Goal: Browse casually

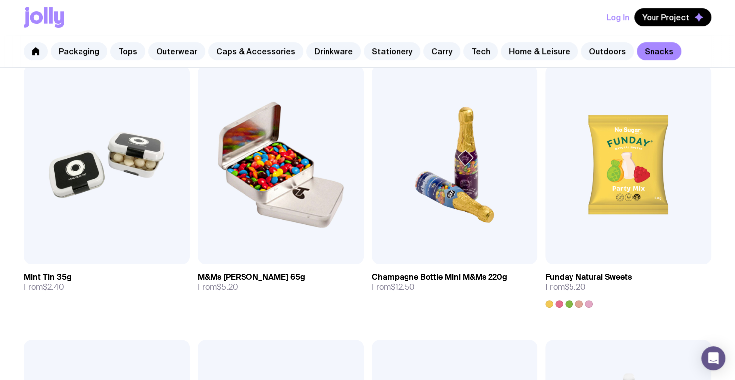
scroll to position [194, 0]
click at [581, 49] on link "Outdoors" at bounding box center [607, 51] width 53 height 18
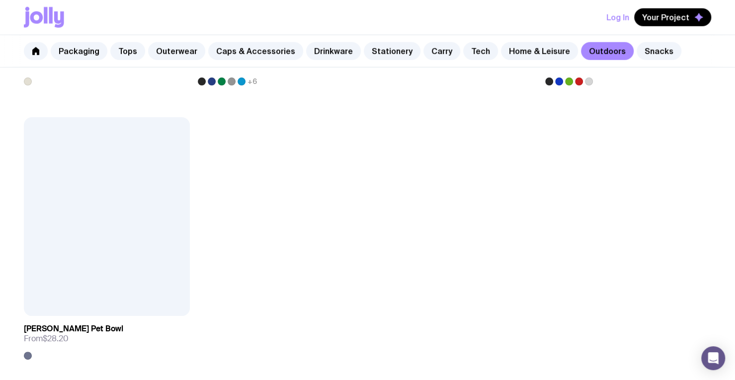
scroll to position [1662, 0]
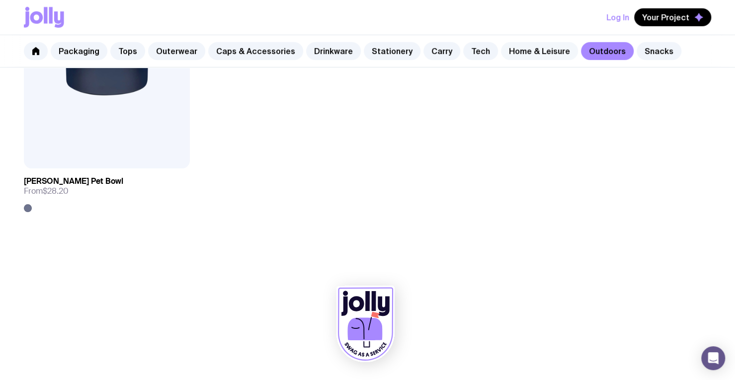
click at [519, 49] on link "Home & Leisure" at bounding box center [539, 51] width 77 height 18
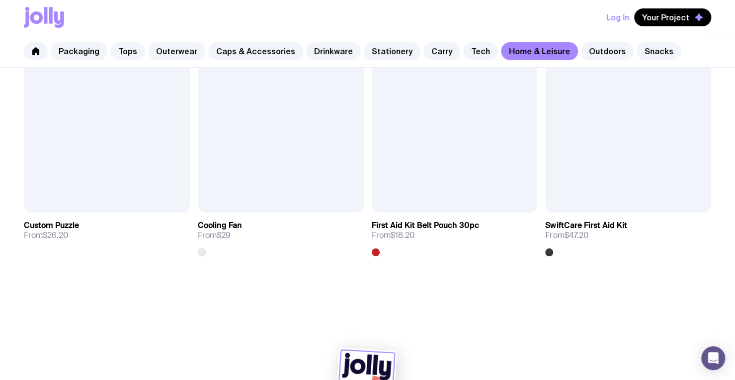
scroll to position [2170, 0]
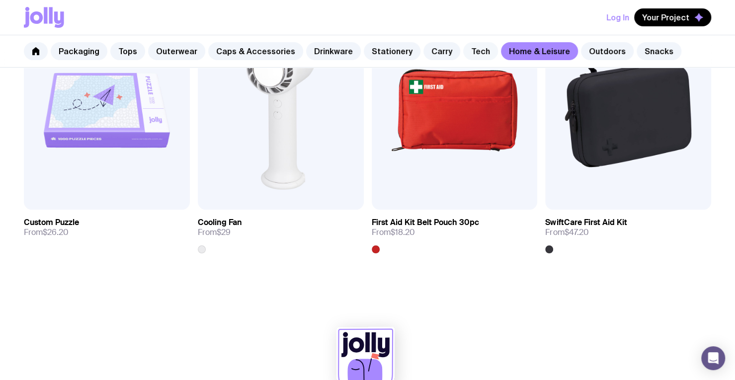
click at [464, 47] on link "Tech" at bounding box center [480, 51] width 35 height 18
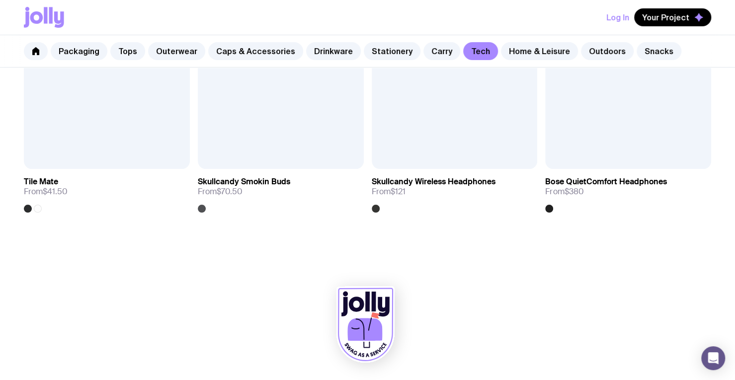
scroll to position [1856, 0]
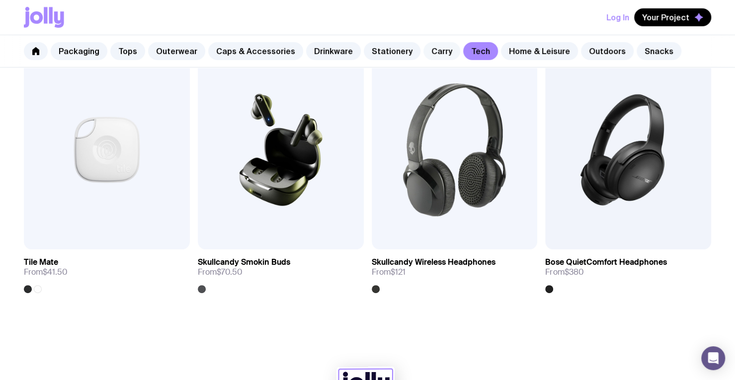
click at [425, 47] on link "Carry" at bounding box center [441, 51] width 37 height 18
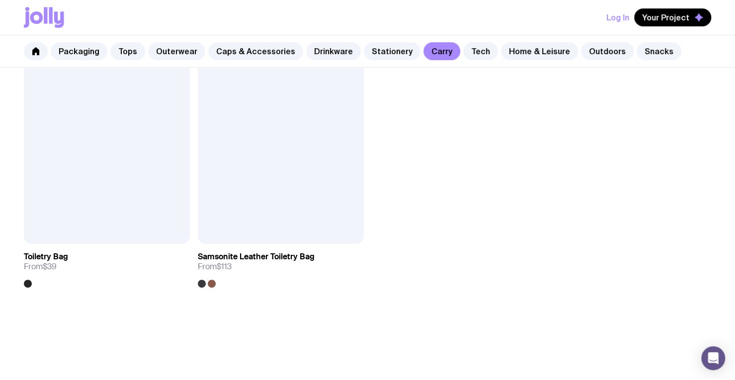
scroll to position [2411, 0]
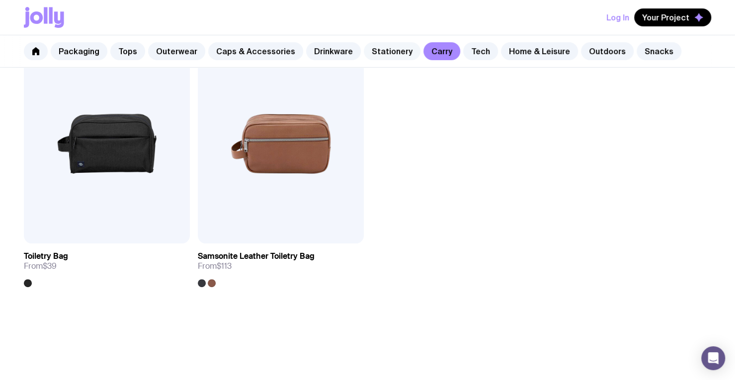
click at [387, 51] on link "Stationery" at bounding box center [392, 51] width 57 height 18
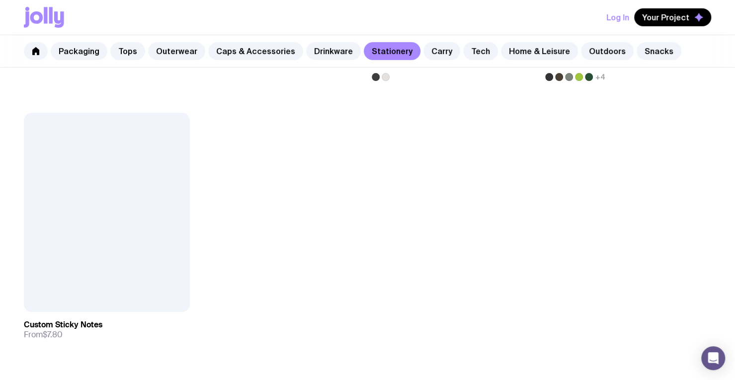
scroll to position [1812, 0]
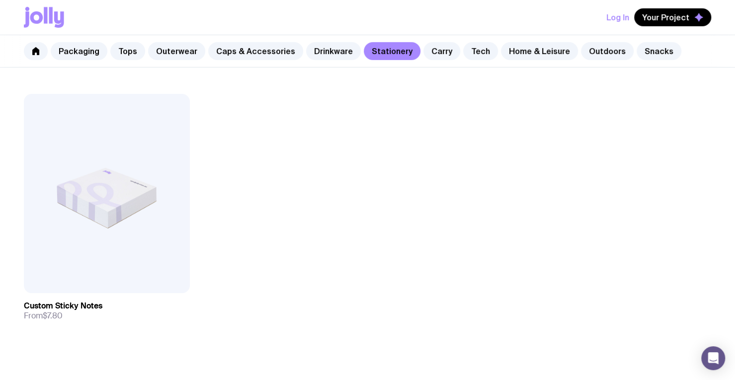
click at [325, 61] on div "Packaging Tops Outerwear Caps & Accessories Drinkware Stationery Carry Tech Hom…" at bounding box center [367, 51] width 735 height 32
click at [315, 50] on link "Drinkware" at bounding box center [333, 51] width 55 height 18
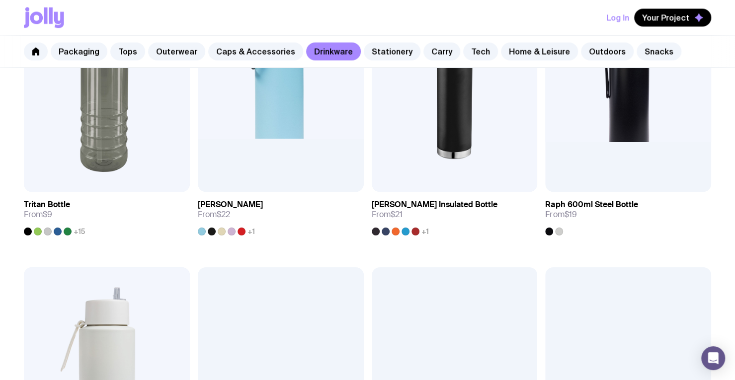
scroll to position [1111, 0]
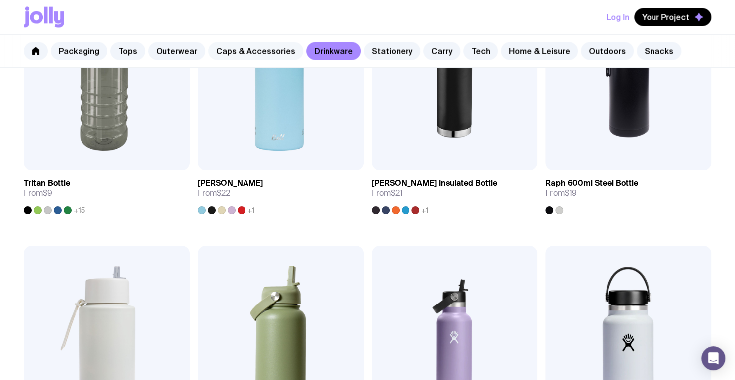
click at [247, 48] on link "Caps & Accessories" at bounding box center [255, 51] width 95 height 18
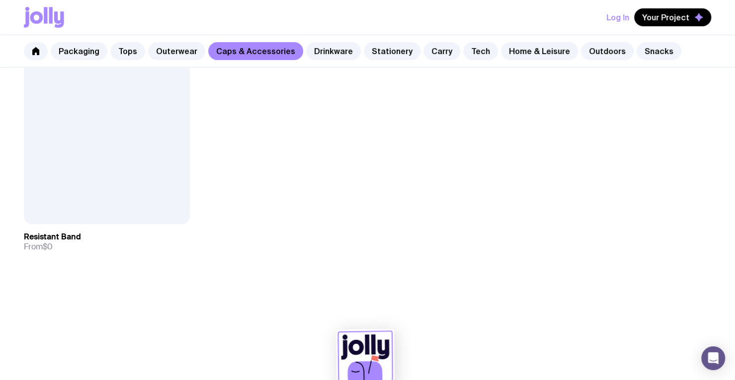
scroll to position [1883, 0]
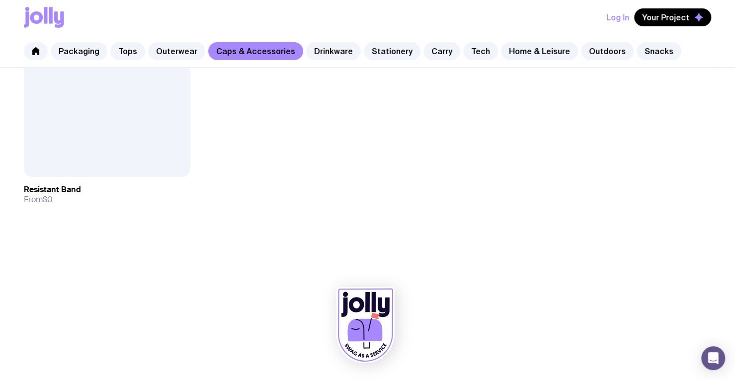
scroll to position [1830, 0]
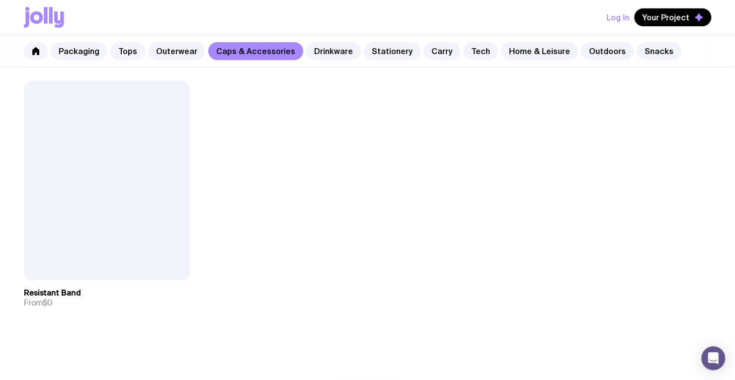
scroll to position [1825, 0]
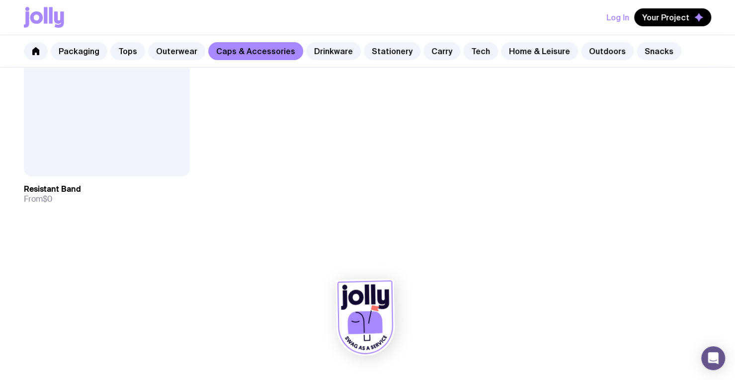
scroll to position [1928, 0]
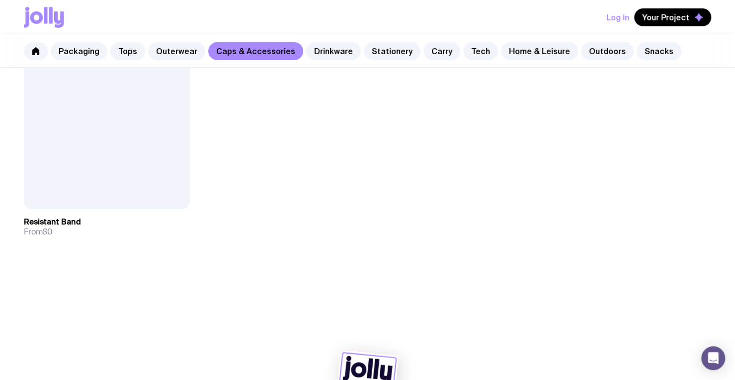
scroll to position [1928, 0]
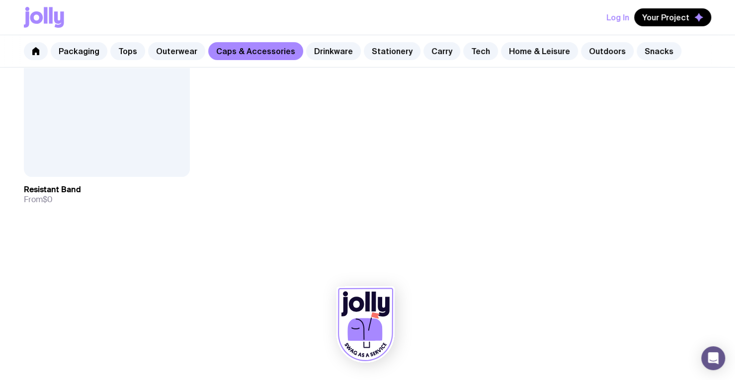
scroll to position [1812, 0]
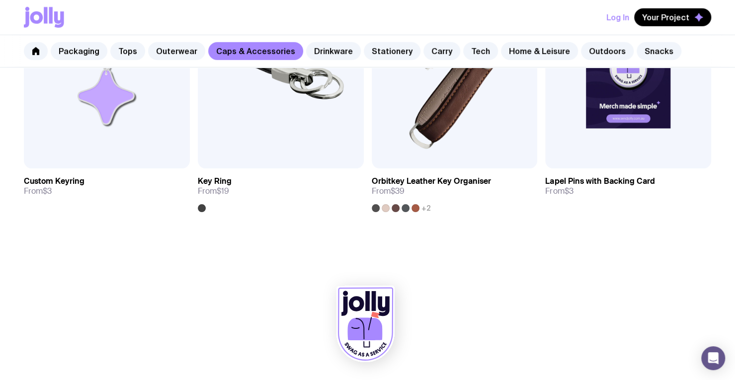
scroll to position [1533, 0]
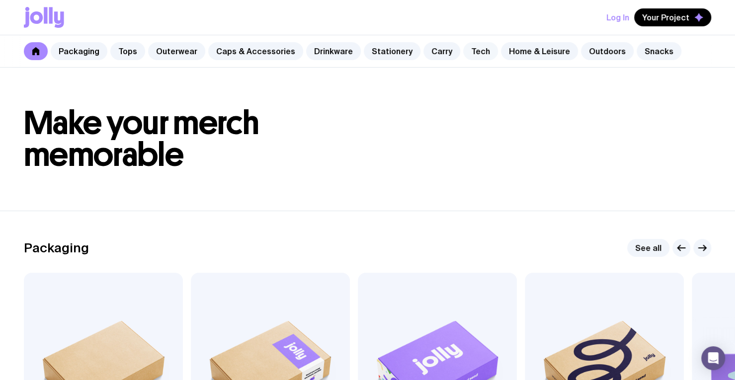
click at [463, 52] on link "Tech" at bounding box center [480, 51] width 35 height 18
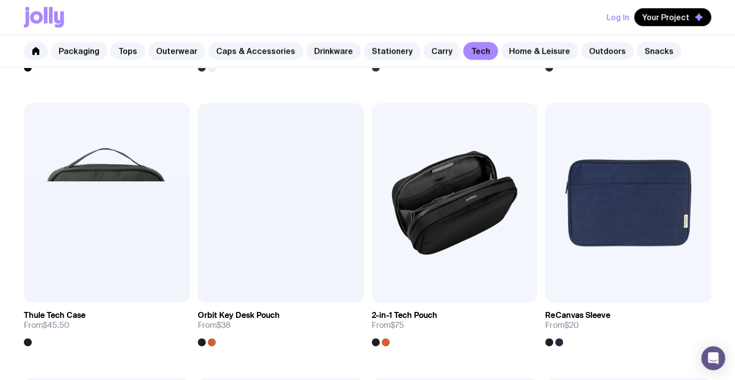
scroll to position [971, 0]
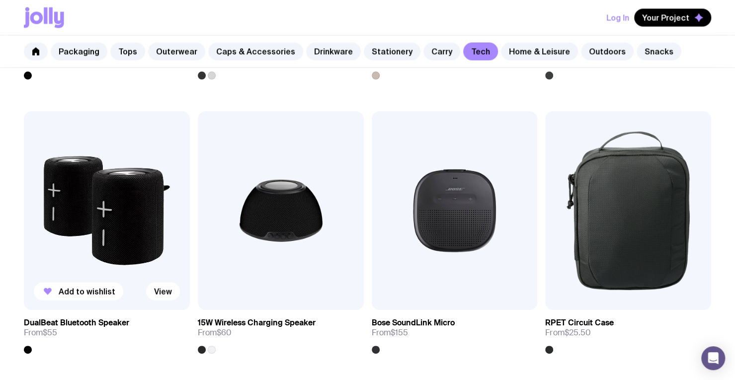
click at [116, 212] on img at bounding box center [107, 210] width 166 height 199
